Goal: Information Seeking & Learning: Learn about a topic

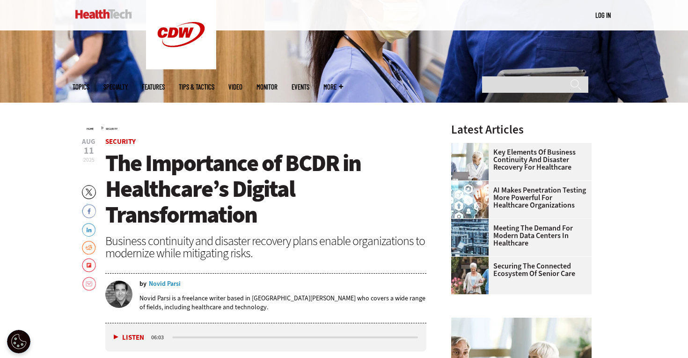
scroll to position [790, 0]
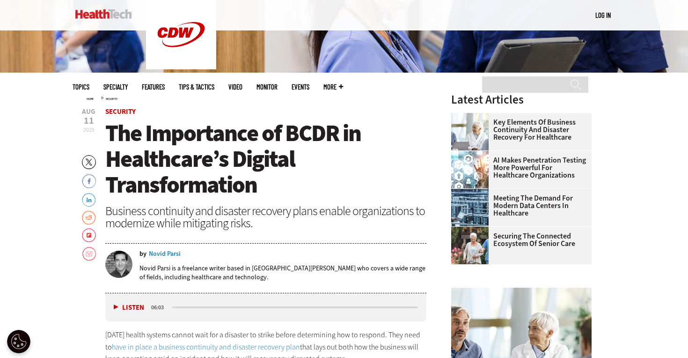
scroll to position [724, 0]
